Goal: Feedback & Contribution: Submit feedback/report problem

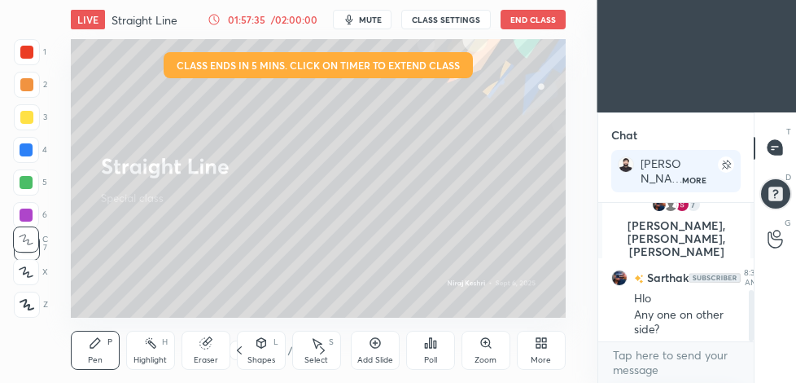
click at [536, 17] on button "End Class" at bounding box center [533, 20] width 65 height 20
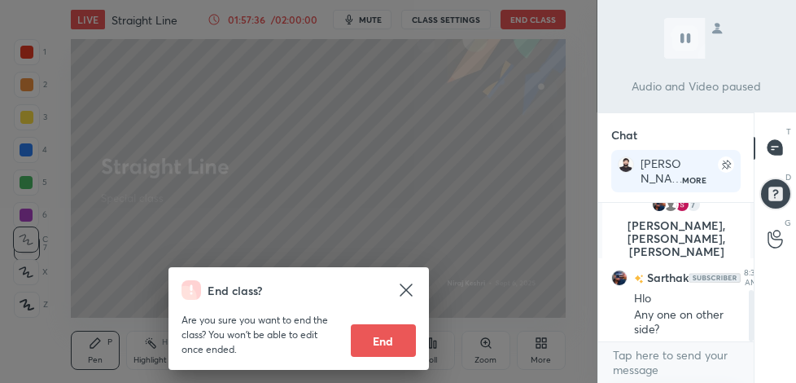
click at [371, 336] on button "End" at bounding box center [383, 340] width 65 height 33
type textarea "x"
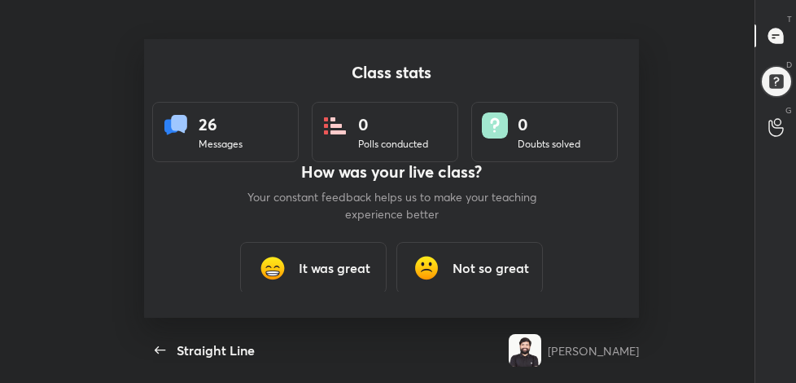
scroll to position [81127, 80711]
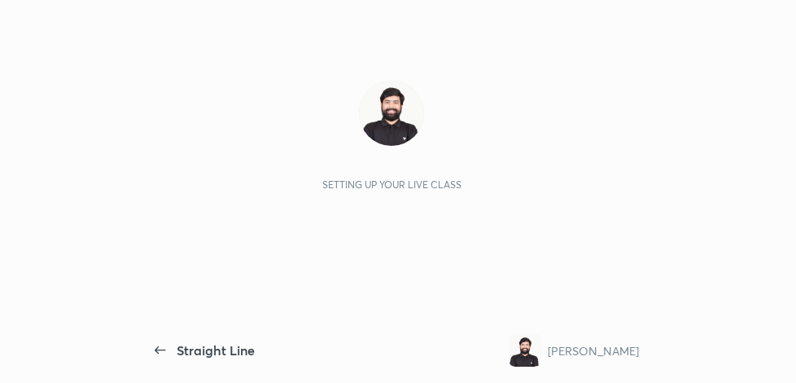
scroll to position [6, 1]
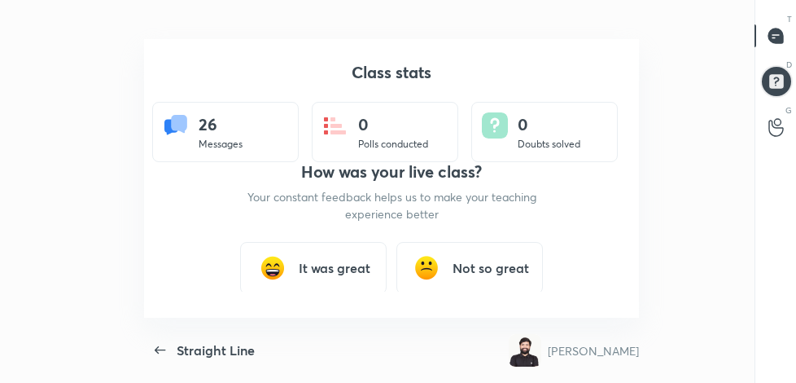
click at [341, 263] on h3 "It was great" at bounding box center [335, 268] width 72 height 20
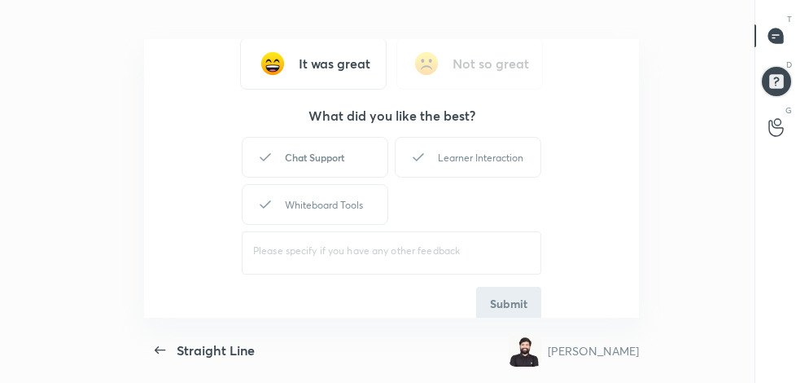
click at [316, 156] on div "Chat Support" at bounding box center [315, 157] width 147 height 41
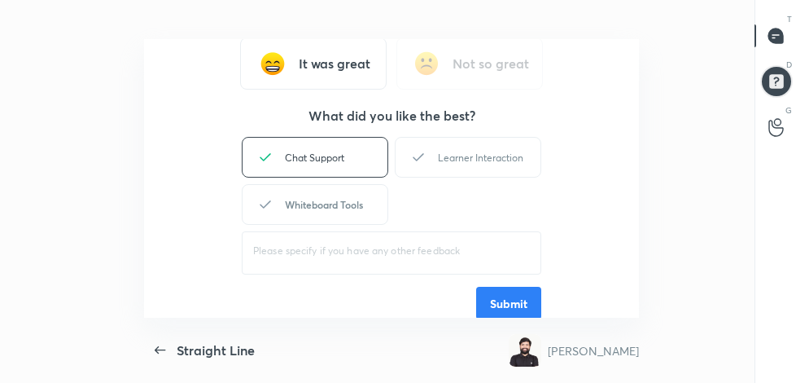
click at [309, 204] on div "Whiteboard Tools" at bounding box center [315, 204] width 147 height 41
click at [493, 141] on div "Learner Interaction" at bounding box center [468, 157] width 147 height 41
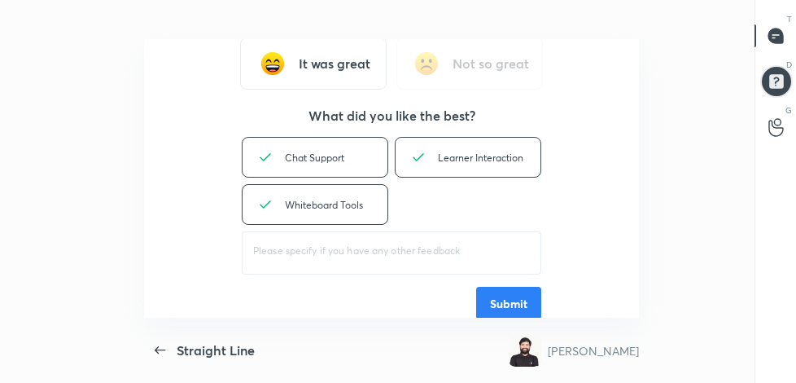
click at [504, 300] on button "Submit" at bounding box center [508, 303] width 65 height 33
